Goal: Information Seeking & Learning: Compare options

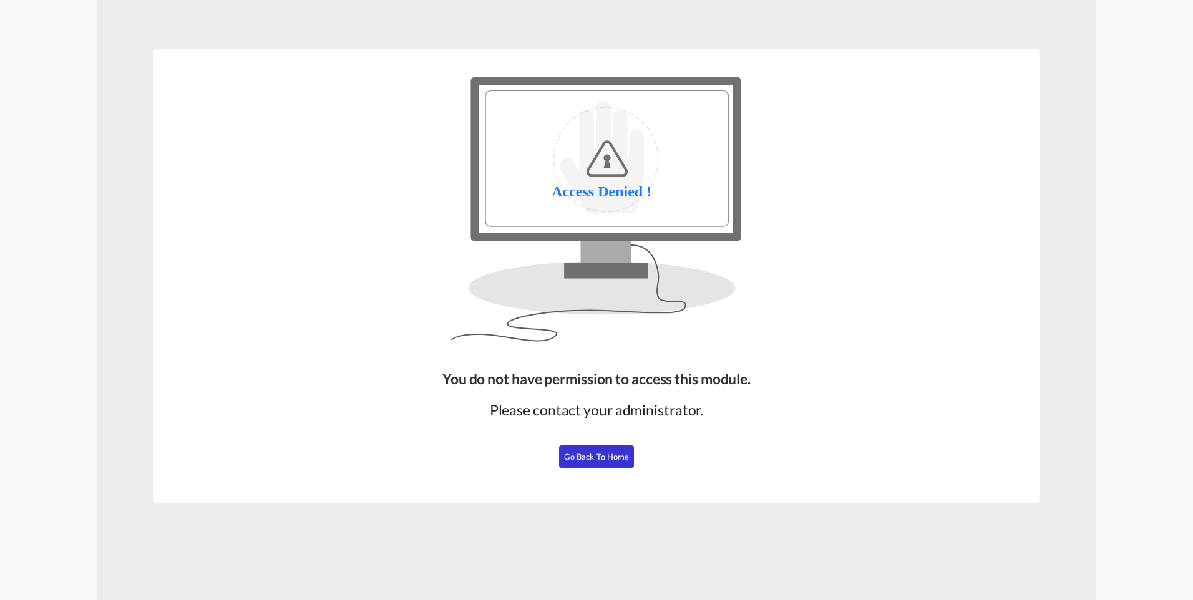
click at [597, 462] on button "Go Back to Home" at bounding box center [596, 457] width 75 height 22
